Goal: Use online tool/utility: Utilize a website feature to perform a specific function

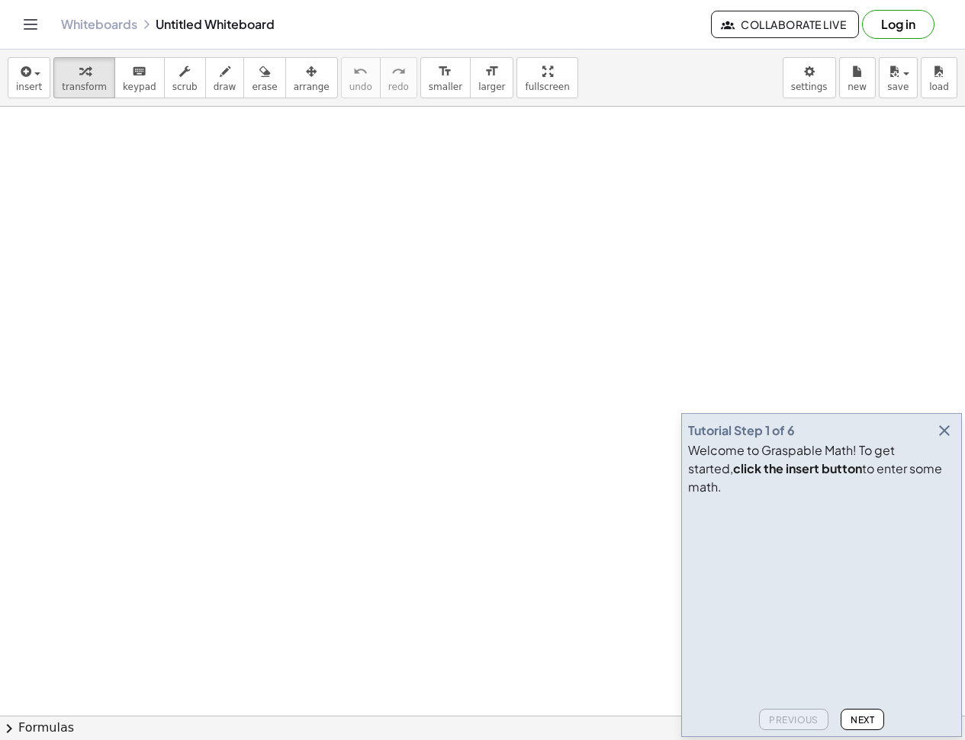
drag, startPoint x: 210, startPoint y: 271, endPoint x: 241, endPoint y: 259, distance: 33.6
drag, startPoint x: 223, startPoint y: 187, endPoint x: 201, endPoint y: 289, distance: 104.5
drag, startPoint x: 211, startPoint y: 257, endPoint x: 383, endPoint y: 313, distance: 180.4
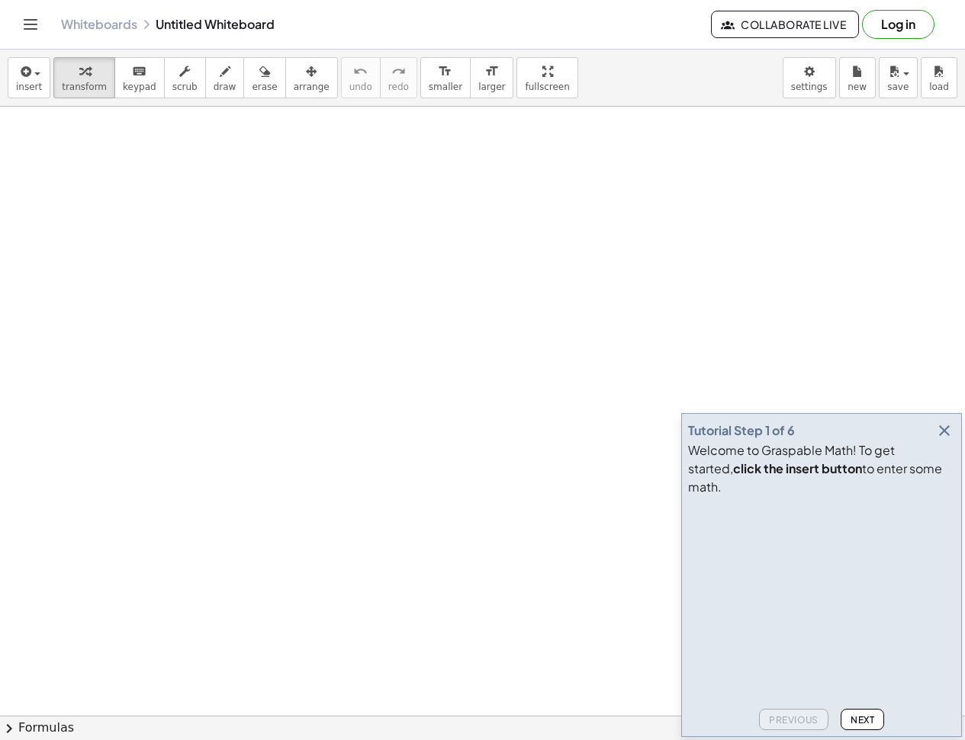
drag, startPoint x: 387, startPoint y: 332, endPoint x: 486, endPoint y: 406, distance: 123.7
click at [214, 87] on span "draw" at bounding box center [225, 87] width 23 height 11
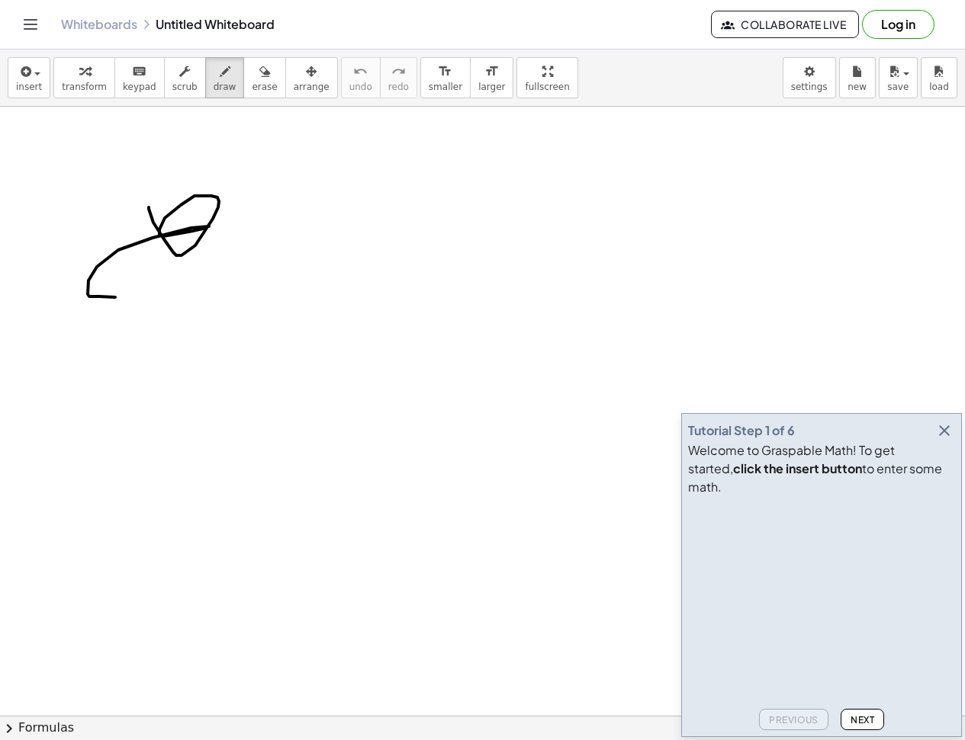
drag, startPoint x: 149, startPoint y: 207, endPoint x: 249, endPoint y: 342, distance: 167.9
drag, startPoint x: 249, startPoint y: 342, endPoint x: 369, endPoint y: 312, distance: 124.3
click at [353, 77] on icon "undo" at bounding box center [360, 72] width 14 height 18
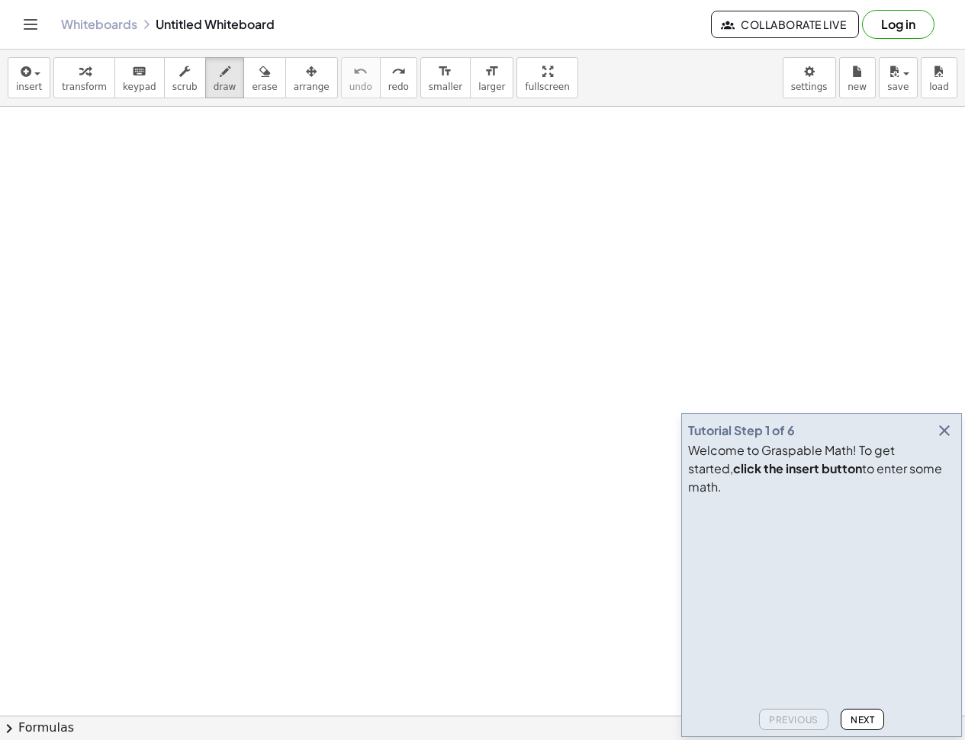
click at [948, 440] on icon "button" at bounding box center [944, 431] width 18 height 18
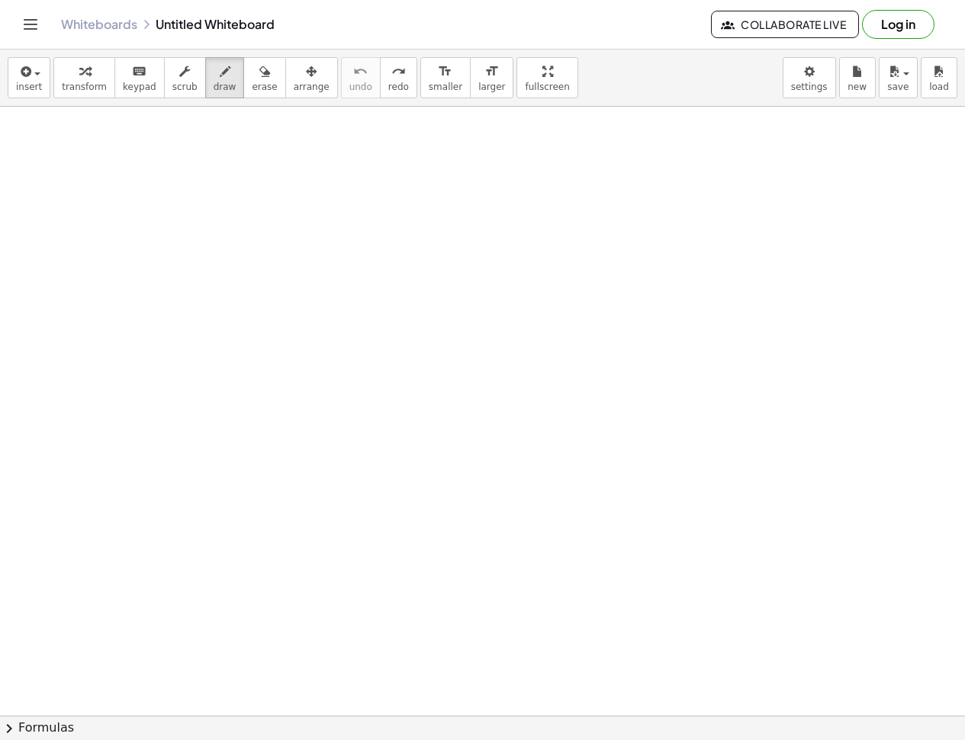
drag, startPoint x: 565, startPoint y: 452, endPoint x: 441, endPoint y: 63, distance: 408.8
